Goal: Task Accomplishment & Management: Use online tool/utility

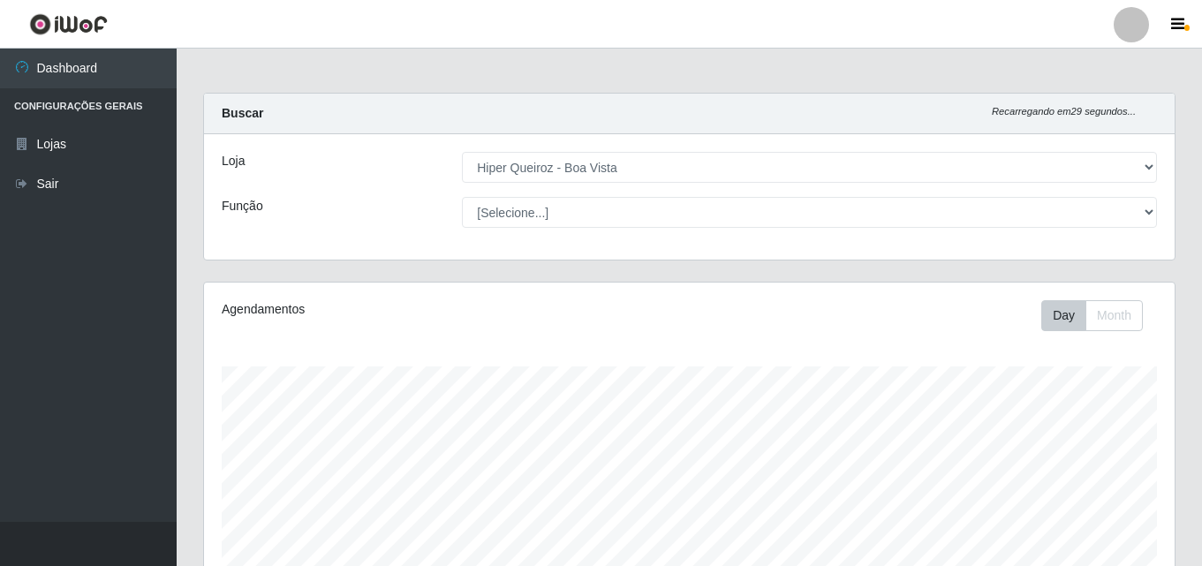
select select "514"
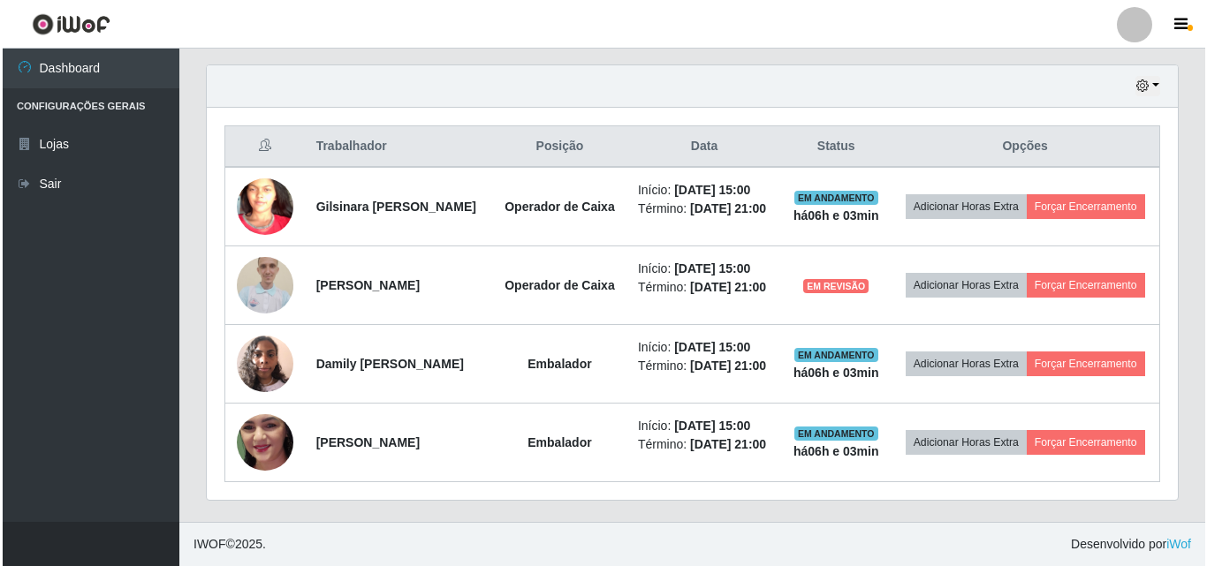
scroll to position [367, 971]
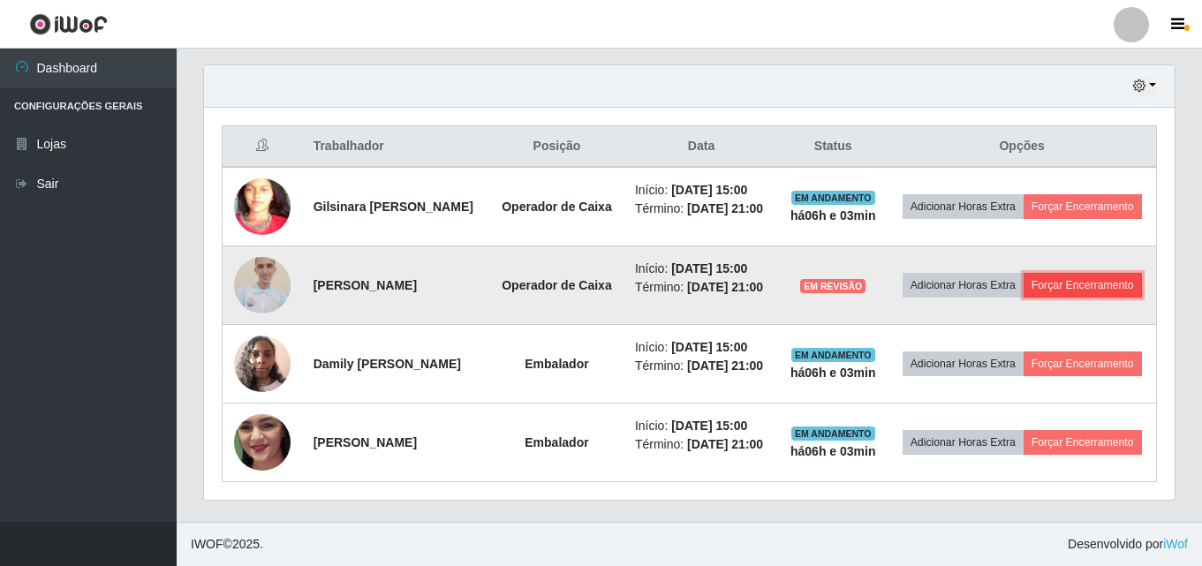
click at [1024, 273] on button "Forçar Encerramento" at bounding box center [1083, 285] width 118 height 25
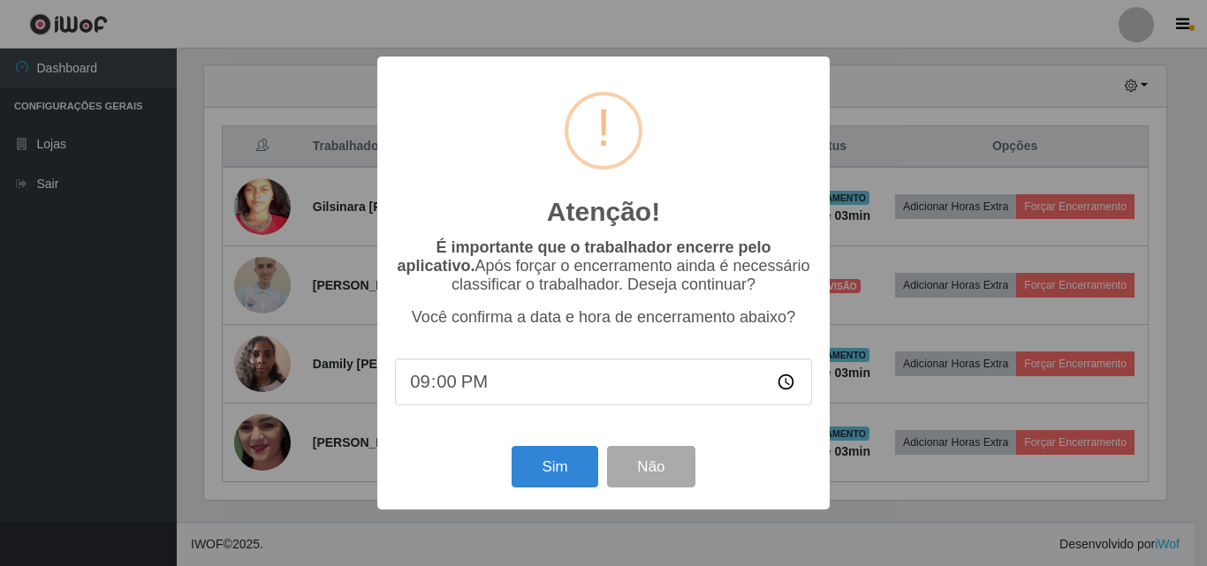
type input "21:03"
click at [550, 475] on button "Sim" at bounding box center [555, 467] width 86 height 42
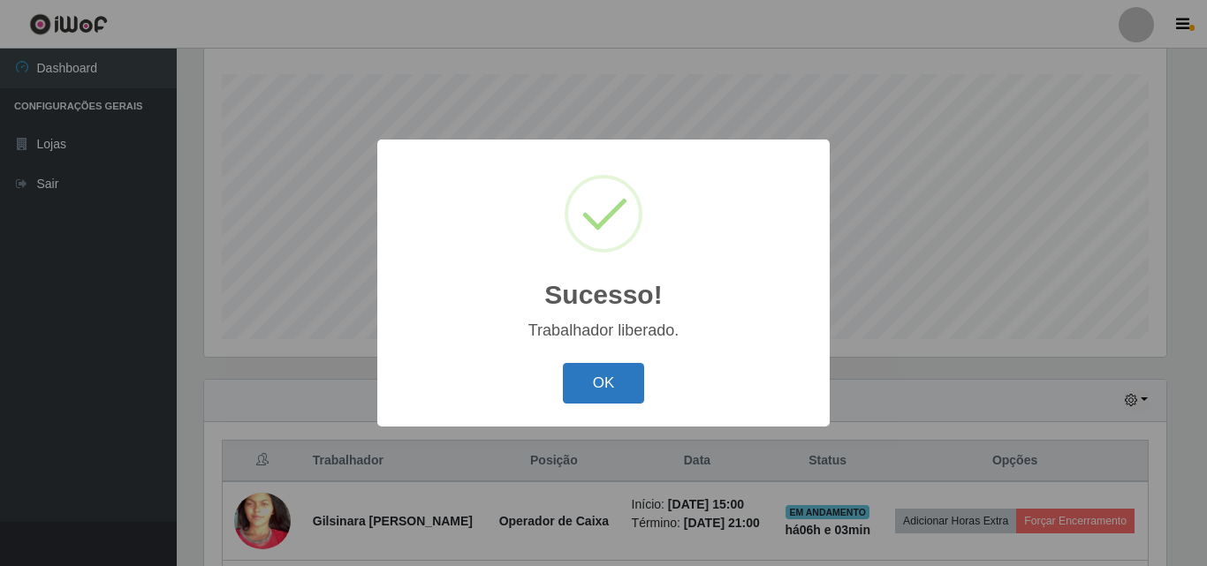
click at [610, 367] on button "OK" at bounding box center [604, 384] width 82 height 42
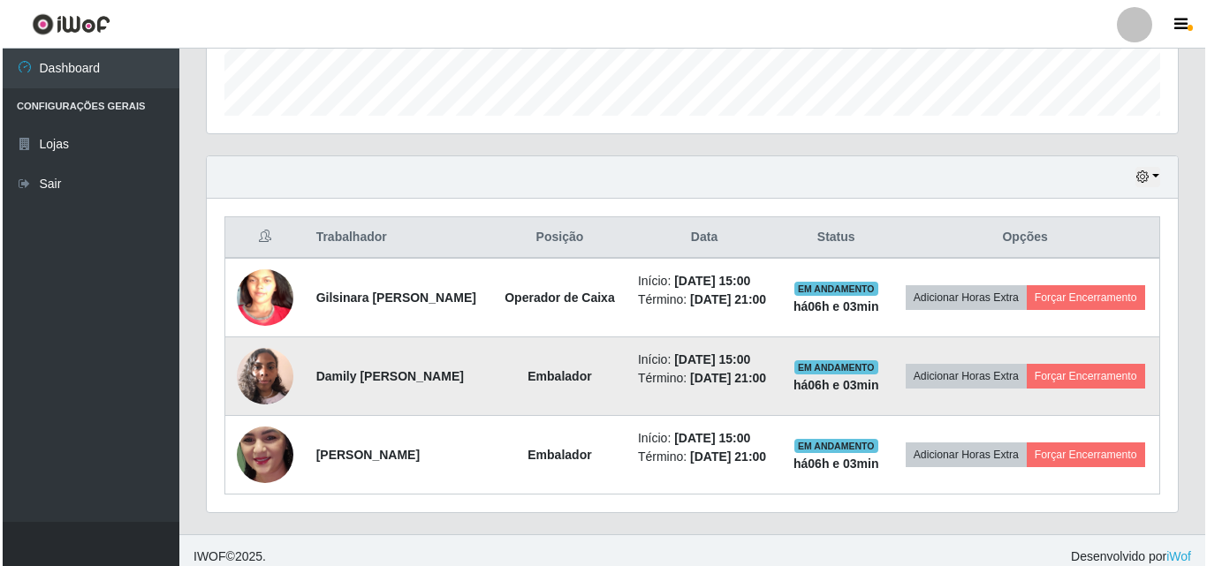
scroll to position [557, 0]
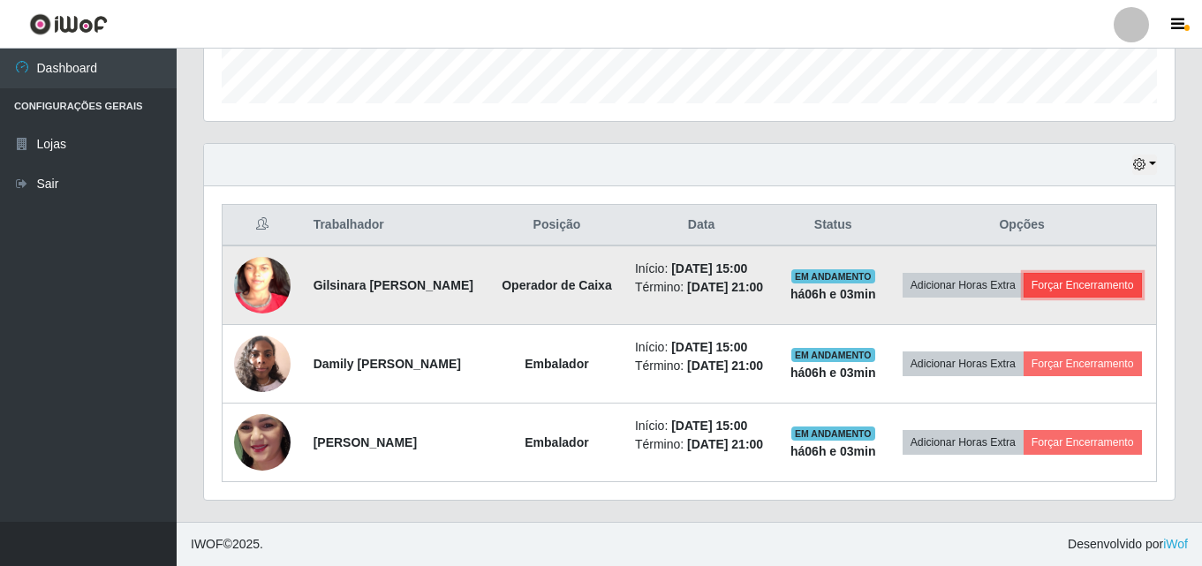
click at [1039, 281] on button "Forçar Encerramento" at bounding box center [1083, 285] width 118 height 25
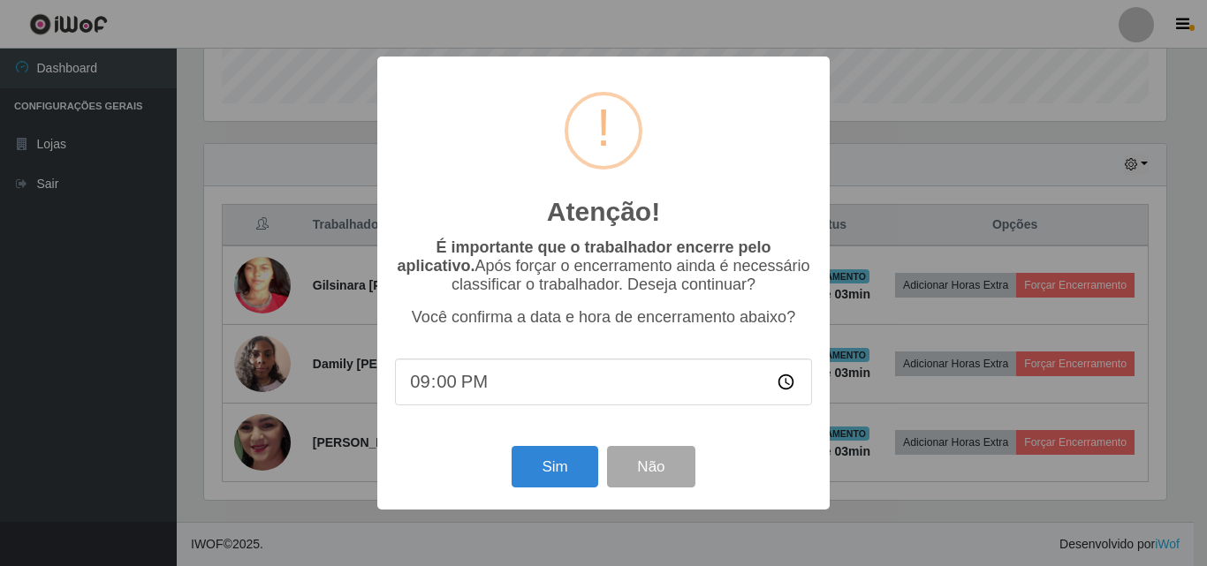
type input "21:04"
click at [573, 463] on button "Sim" at bounding box center [555, 467] width 86 height 42
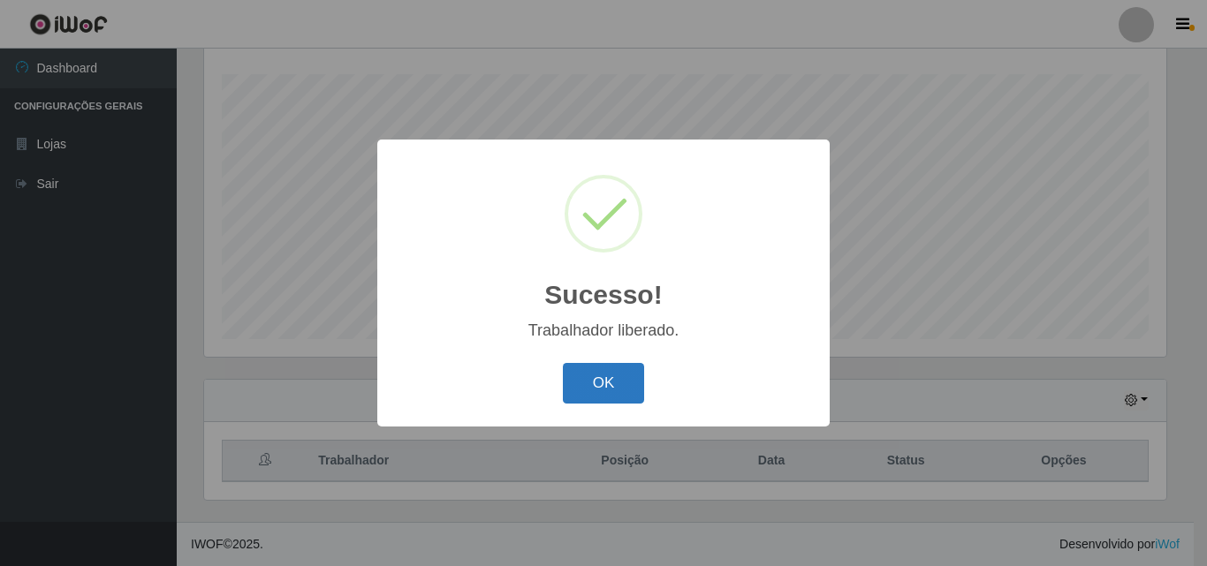
click at [613, 387] on button "OK" at bounding box center [604, 384] width 82 height 42
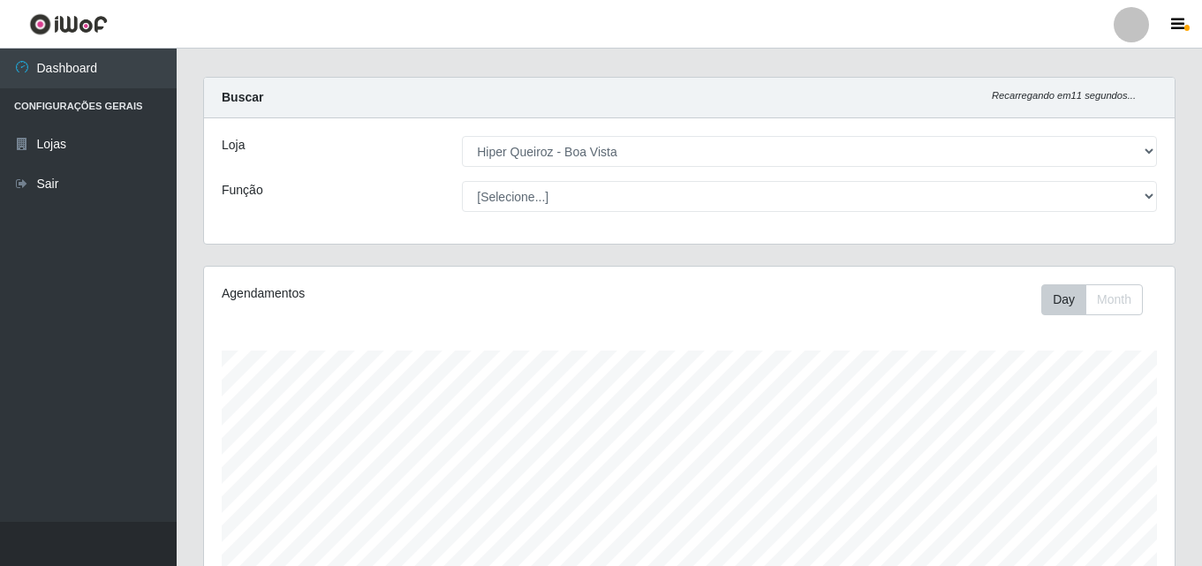
scroll to position [0, 0]
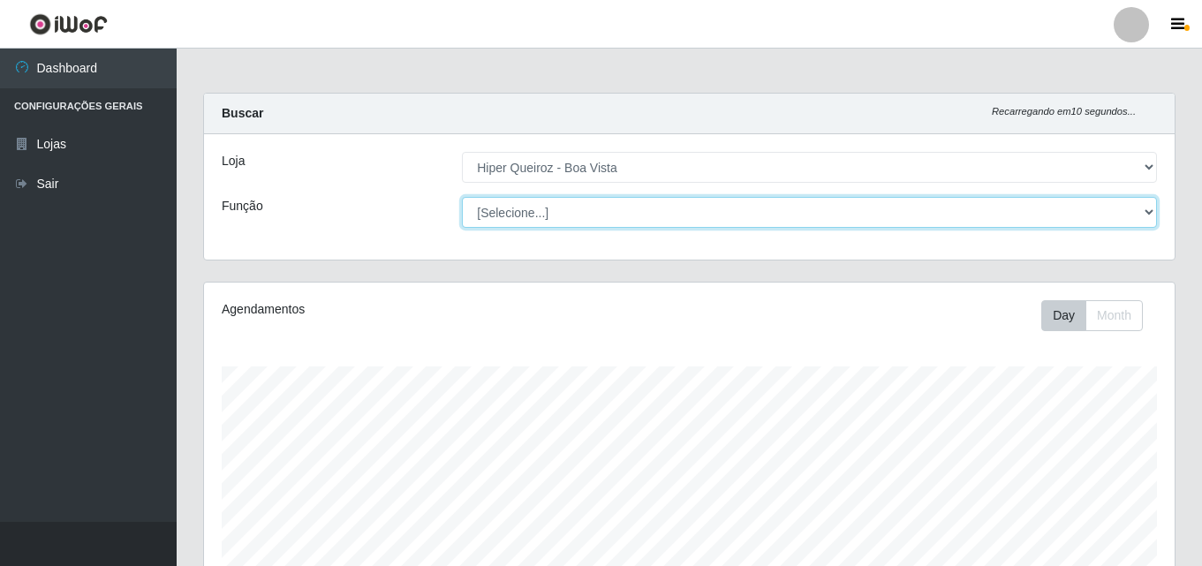
click at [557, 221] on select "[Selecione...] Embalador Embalador + Embalador ++ Operador de Caixa Operador de…" at bounding box center [809, 212] width 695 height 31
select select "1"
click at [462, 197] on select "[Selecione...] Embalador Embalador + Embalador ++ Operador de Caixa Operador de…" at bounding box center [809, 212] width 695 height 31
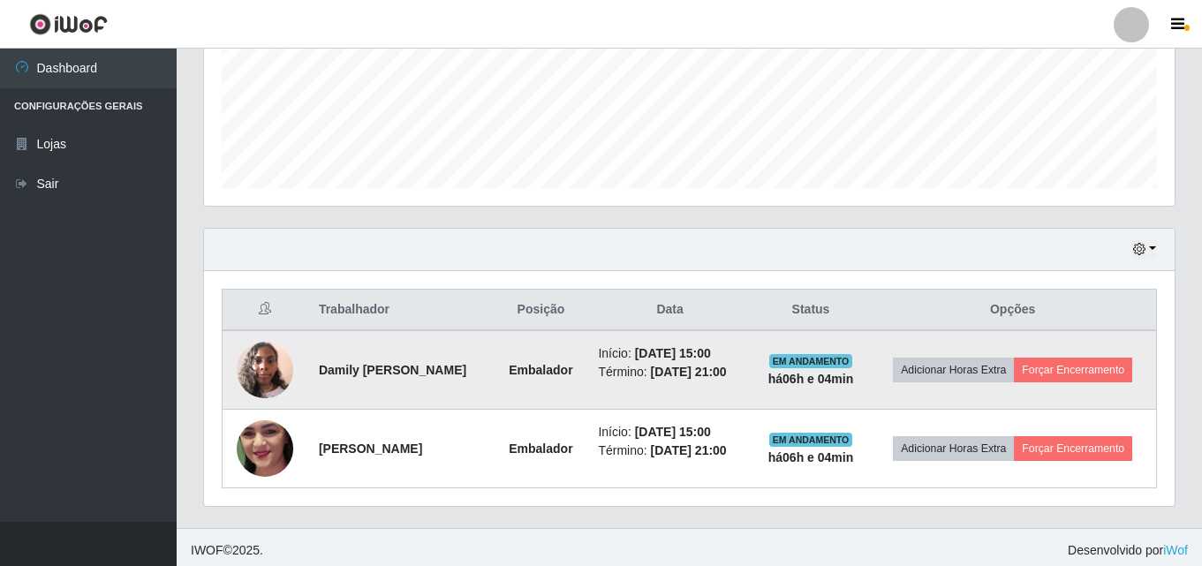
scroll to position [450, 0]
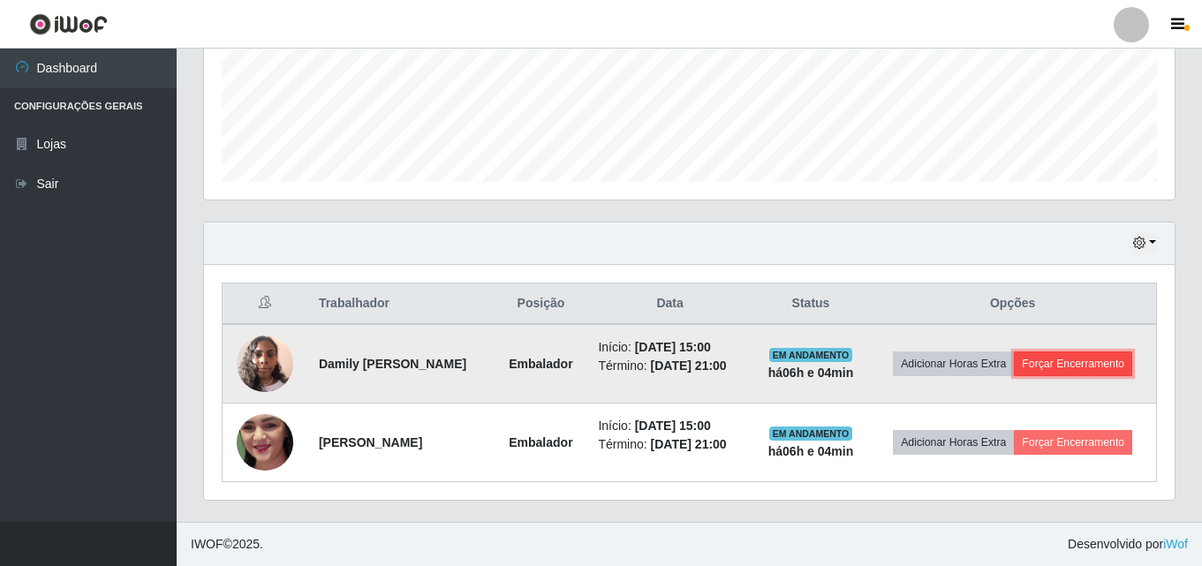
click at [1082, 370] on button "Forçar Encerramento" at bounding box center [1073, 364] width 118 height 25
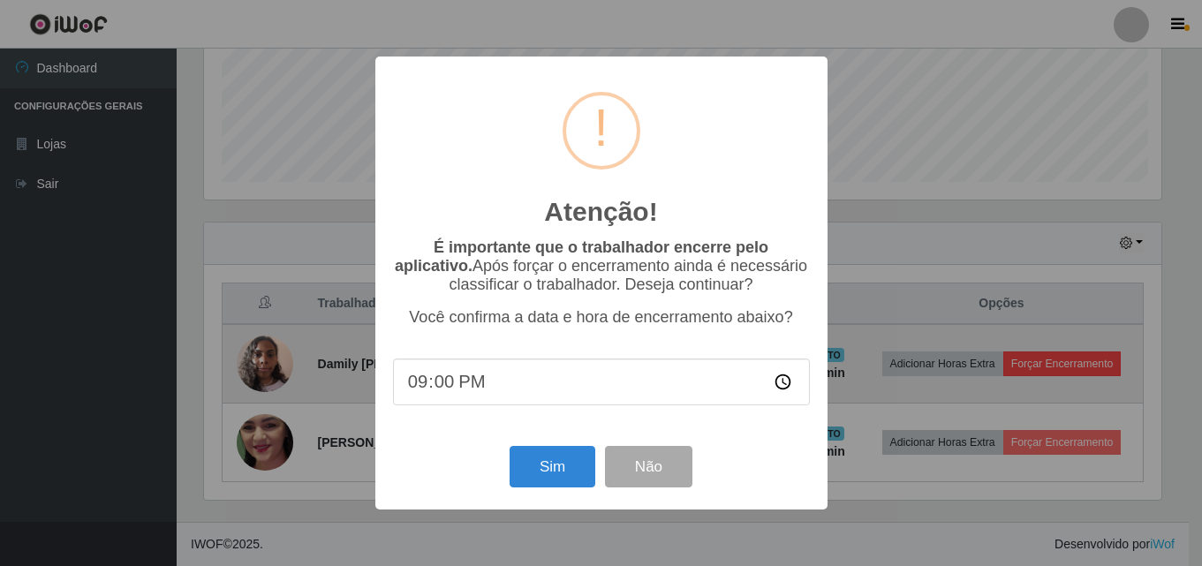
scroll to position [367, 962]
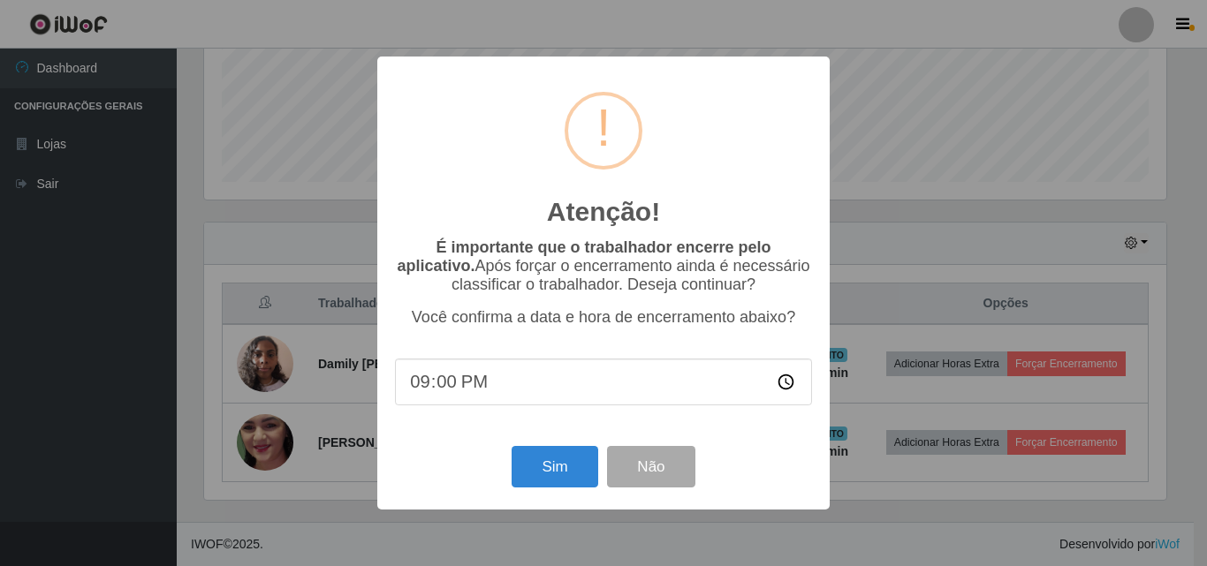
type input "21:04"
click at [580, 464] on button "Sim" at bounding box center [555, 467] width 86 height 42
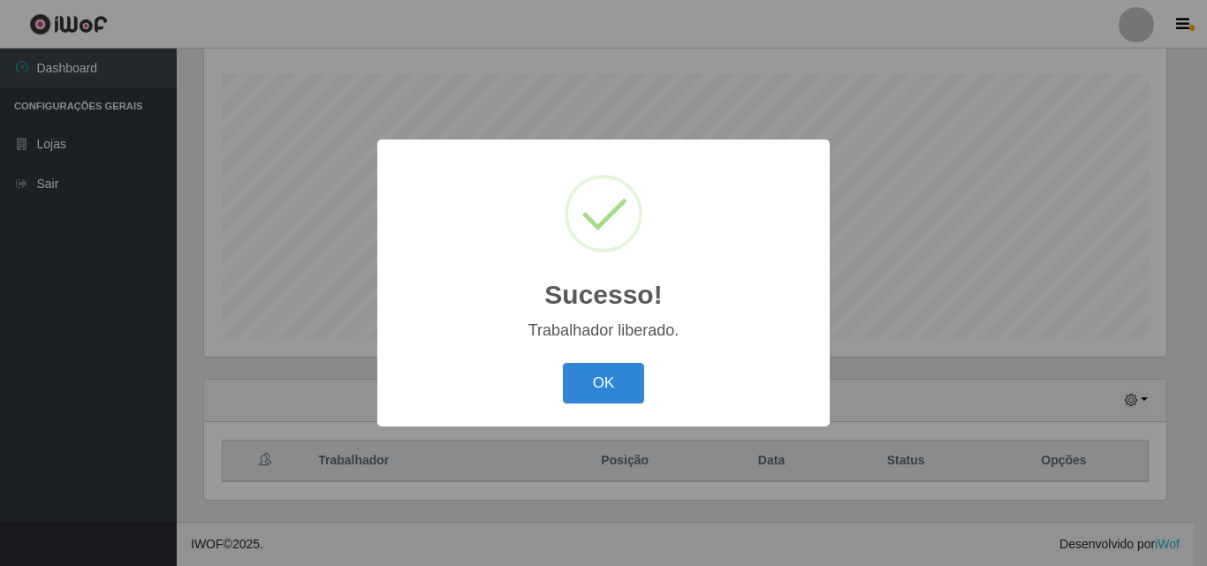
scroll to position [0, 0]
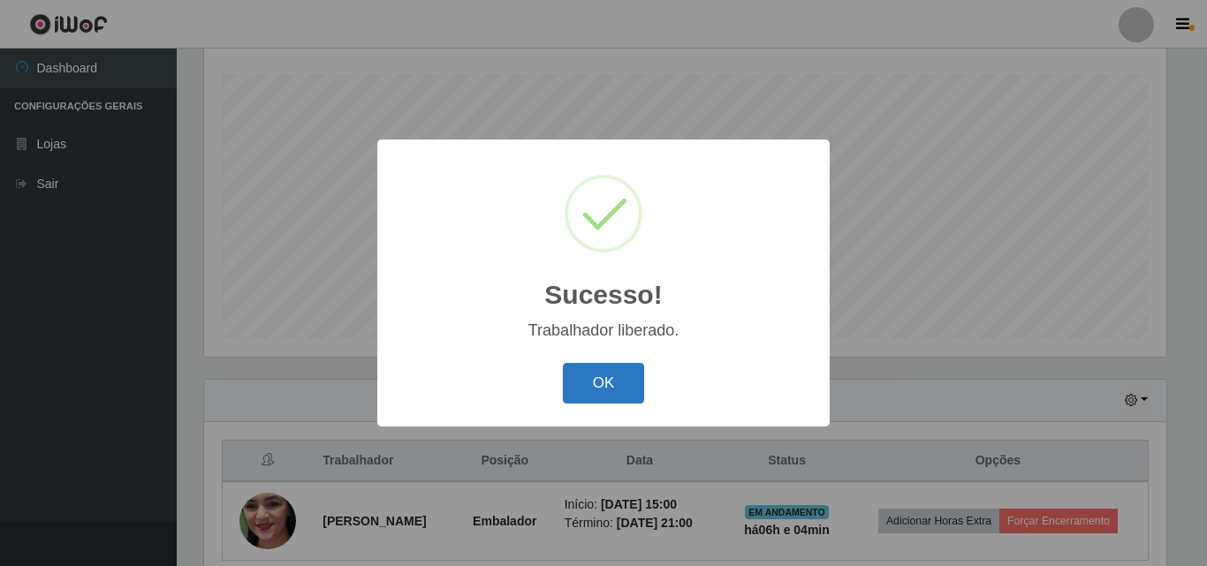
click at [622, 375] on button "OK" at bounding box center [604, 384] width 82 height 42
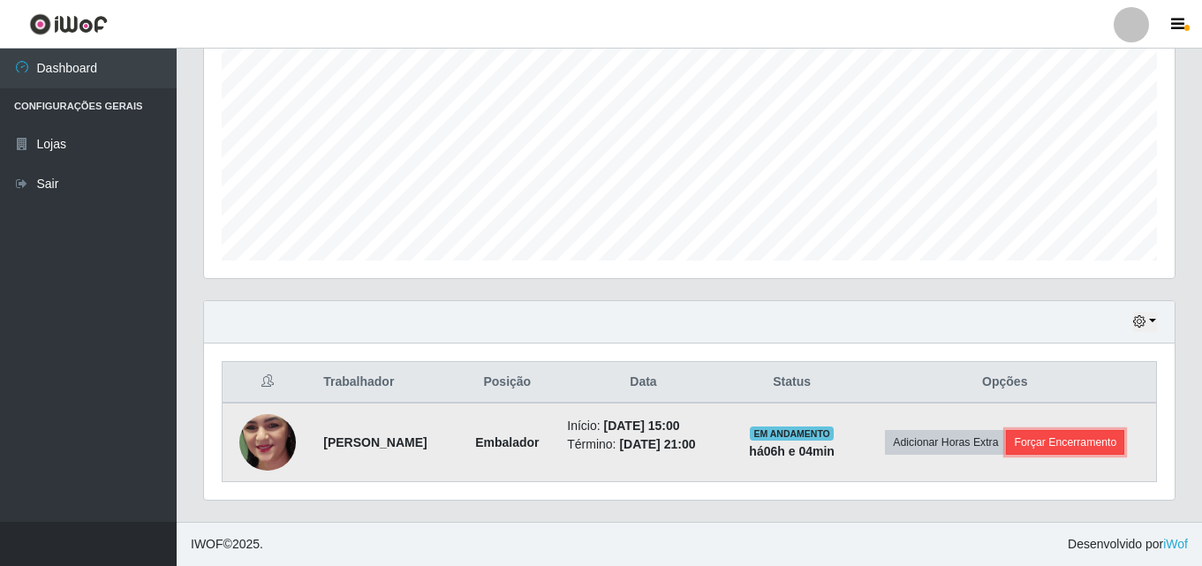
click at [1065, 442] on button "Forçar Encerramento" at bounding box center [1065, 442] width 118 height 25
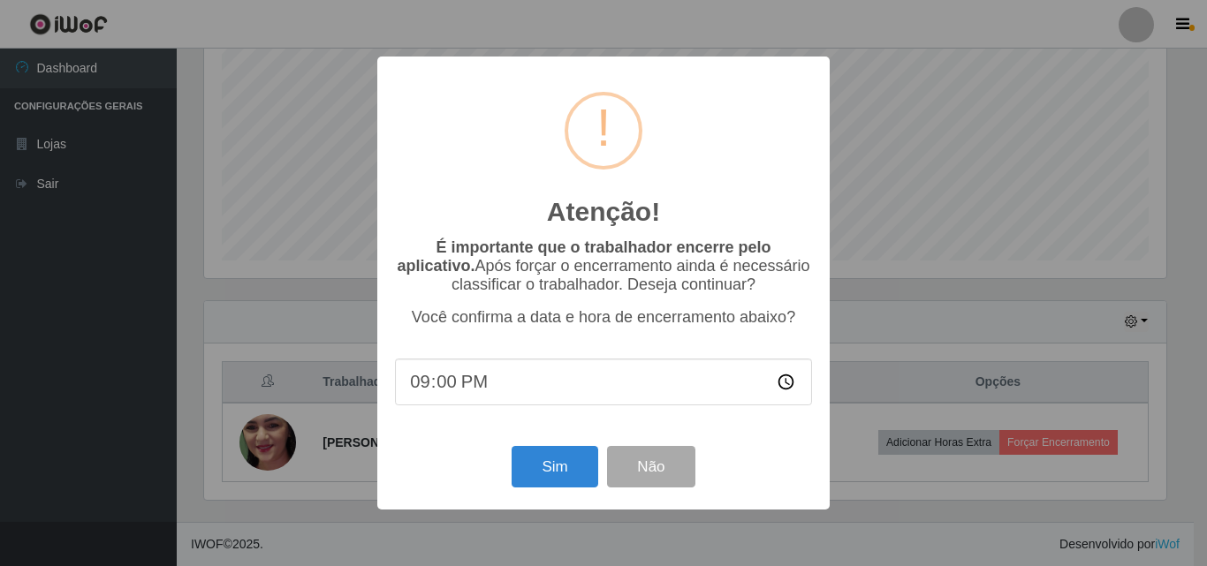
type input "21:05"
click at [542, 460] on button "Sim" at bounding box center [555, 467] width 86 height 42
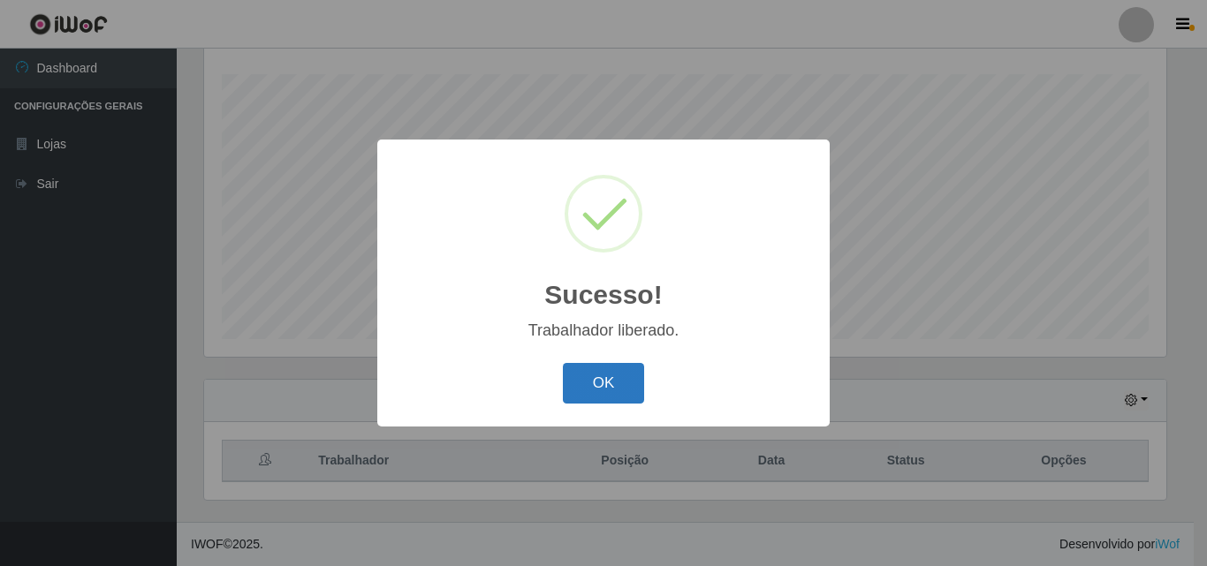
click at [631, 370] on button "OK" at bounding box center [604, 384] width 82 height 42
